Goal: Task Accomplishment & Management: Complete application form

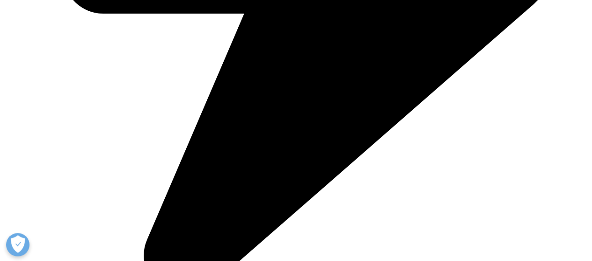
scroll to position [608, 0]
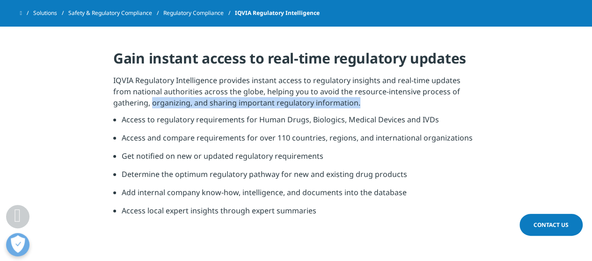
drag, startPoint x: 113, startPoint y: 97, endPoint x: 330, endPoint y: 101, distance: 216.5
click at [330, 101] on p "IQVIA Regulatory Intelligence provides instant access to regulatory insights an…" at bounding box center [295, 94] width 365 height 39
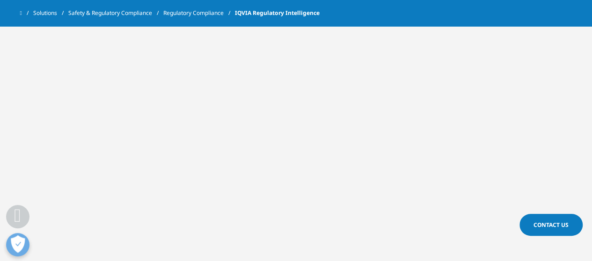
scroll to position [1319, 0]
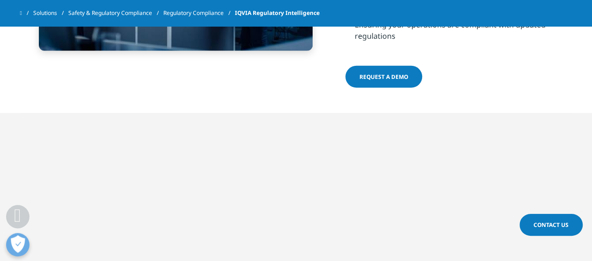
click at [378, 79] on span "Request a demo" at bounding box center [383, 77] width 49 height 8
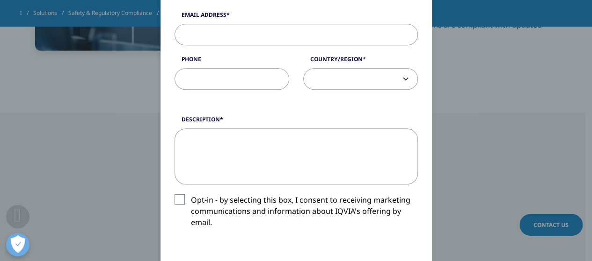
scroll to position [0, 0]
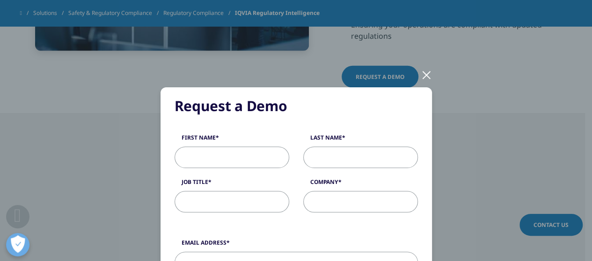
click at [422, 73] on div at bounding box center [426, 75] width 11 height 26
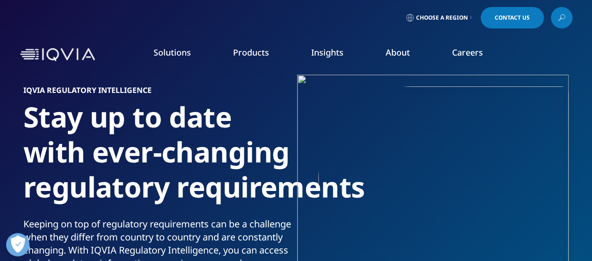
click at [327, 162] on link "Regulatory Compliance" at bounding box center [375, 163] width 135 height 10
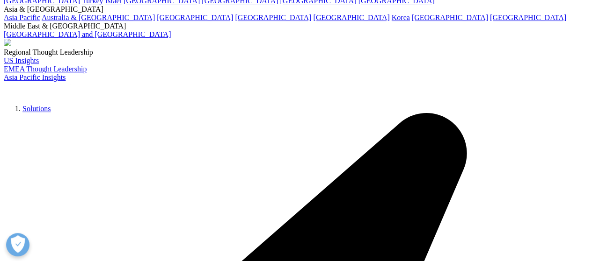
scroll to position [94, 0]
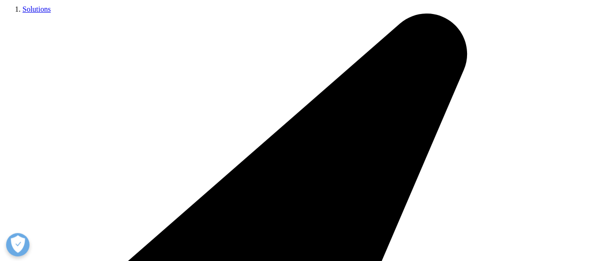
scroll to position [187, 0]
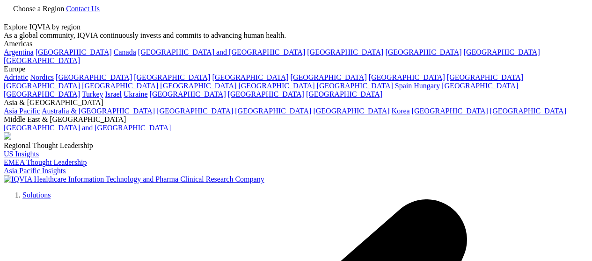
scroll to position [1516, 0]
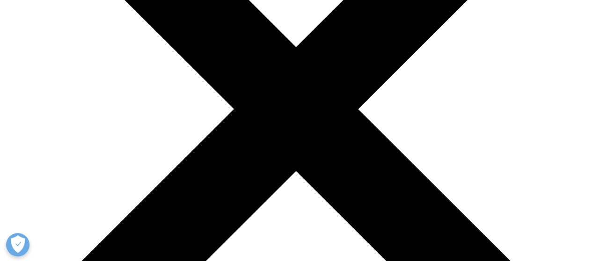
scroll to position [140, 0]
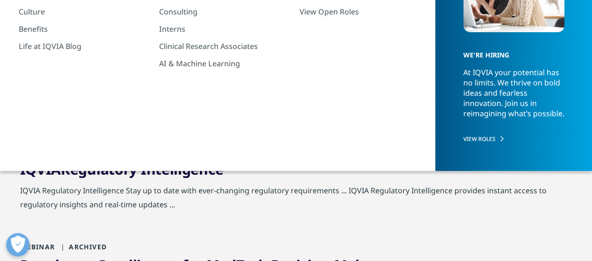
click at [154, 169] on span "Intelligence" at bounding box center [182, 169] width 82 height 19
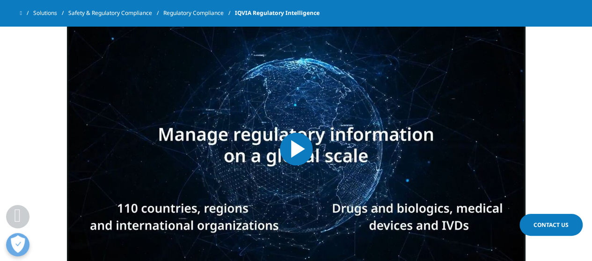
scroll to position [421, 0]
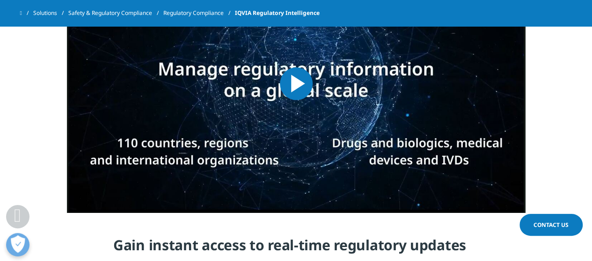
click at [296, 84] on span "Video Player" at bounding box center [296, 84] width 0 height 0
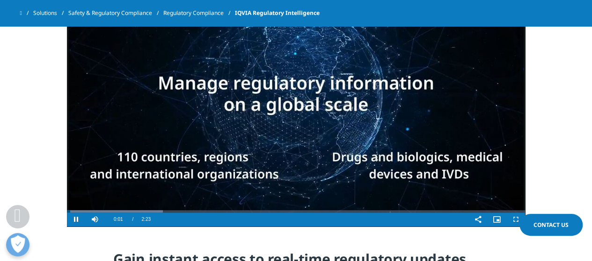
scroll to position [422, 0]
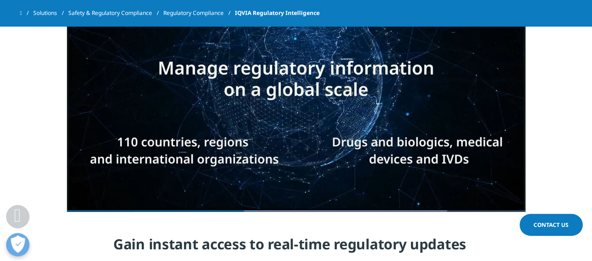
click at [546, 86] on section "Video Player is loading. Play Video Pause Skip Backward Skip Forward Mute Curre…" at bounding box center [296, 83] width 592 height 258
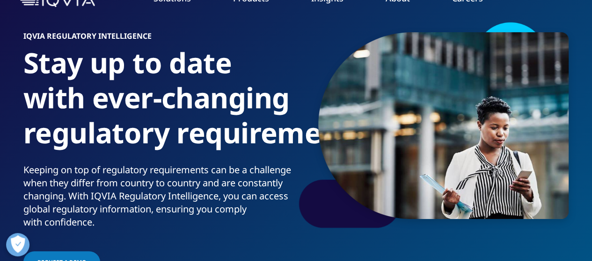
scroll to position [141, 0]
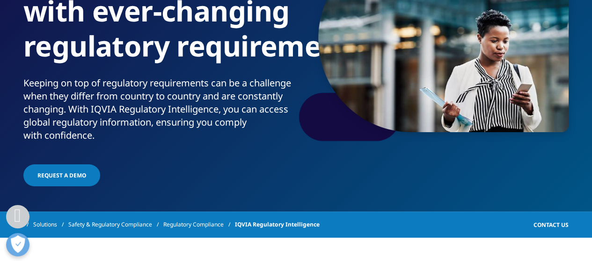
click at [63, 172] on span "REQUEST A DEMO" at bounding box center [61, 176] width 49 height 8
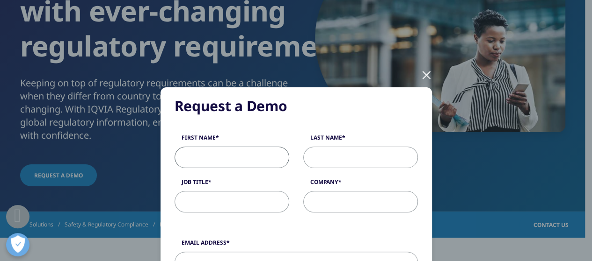
click at [206, 157] on input "First Name" at bounding box center [231, 158] width 115 height 22
type input "[PERSON_NAME]"
click at [230, 206] on input "Job Title" at bounding box center [231, 202] width 115 height 22
type input "R"
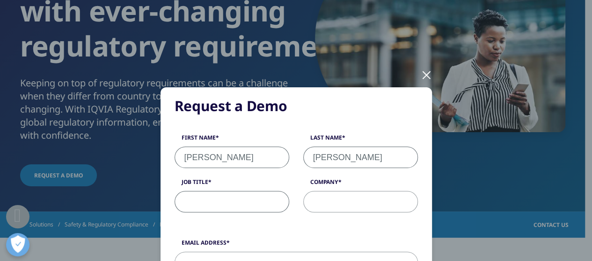
type input "I"
type input "Reg Intelligence"
type input "USP"
click at [249, 200] on input "Reg Intelligence" at bounding box center [231, 202] width 115 height 22
type input "Reg Intelligence Analyst"
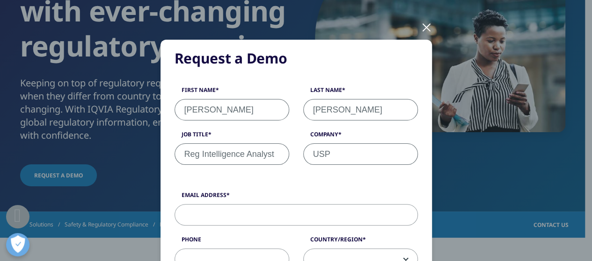
scroll to position [94, 0]
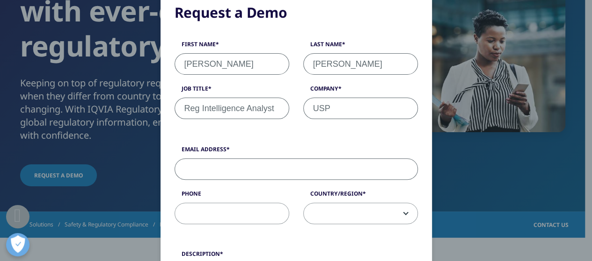
click at [210, 171] on input "Email Address" at bounding box center [295, 170] width 243 height 22
type input "D"
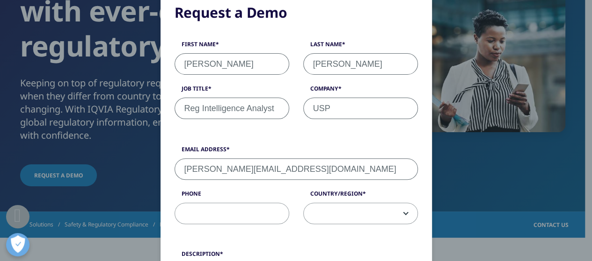
type input "[PERSON_NAME][EMAIL_ADDRESS][DOMAIN_NAME]"
click at [194, 217] on input "Phone" at bounding box center [231, 214] width 115 height 22
type input "3"
click at [344, 208] on span at bounding box center [360, 214] width 114 height 22
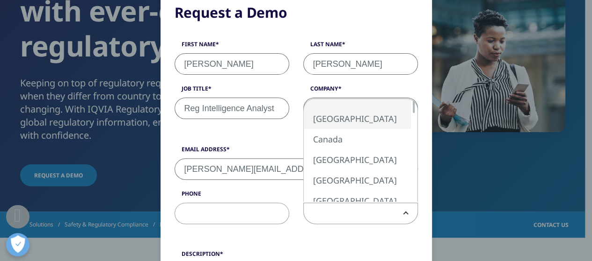
select select "[GEOGRAPHIC_DATA]"
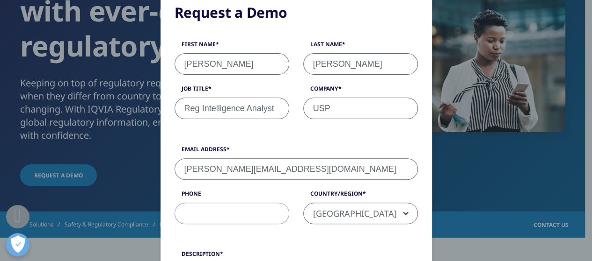
click at [330, 250] on label "Description" at bounding box center [295, 256] width 243 height 13
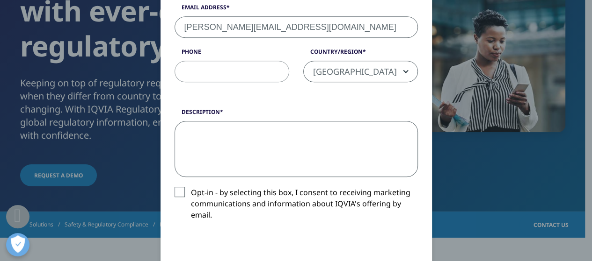
click at [193, 133] on textarea "Description" at bounding box center [295, 149] width 243 height 56
click at [366, 129] on textarea "Hello, I am interested in a demo of the" at bounding box center [295, 149] width 243 height 56
paste textarea "IQVIA Regulatory Intelligence:"
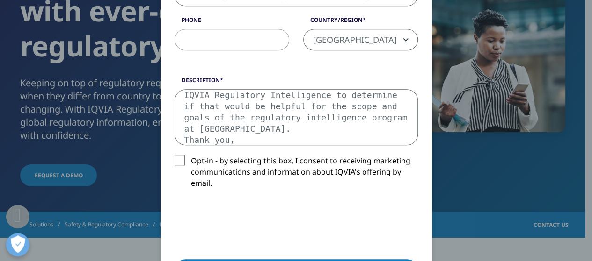
scroll to position [282, 0]
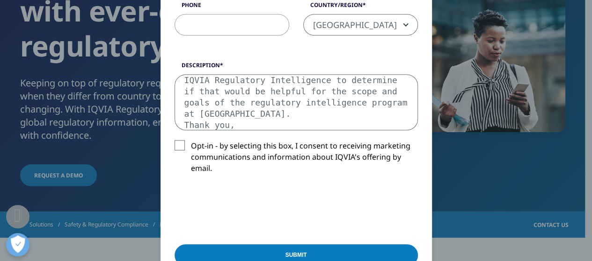
type textarea "Hello, I am interested in a demo of the IQVIA Regulatory Intelligence to determ…"
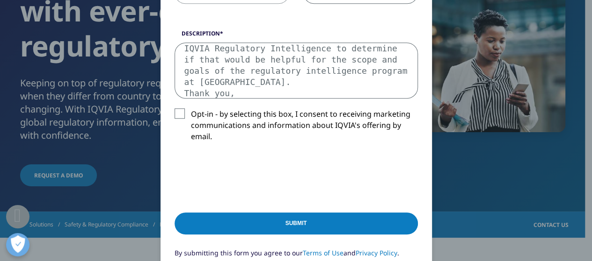
scroll to position [329, 0]
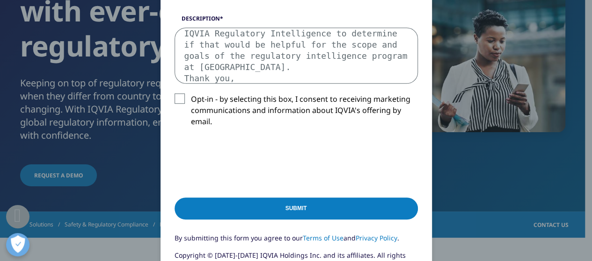
click at [321, 205] on input "Submit" at bounding box center [295, 209] width 243 height 22
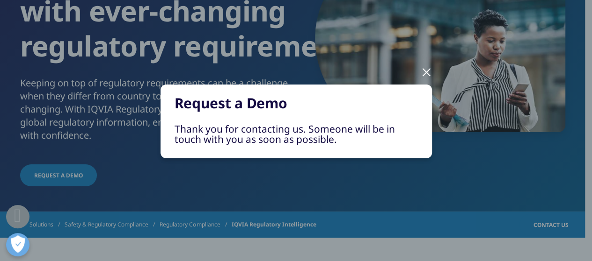
click at [425, 68] on div at bounding box center [426, 72] width 11 height 26
